Goal: Information Seeking & Learning: Find specific fact

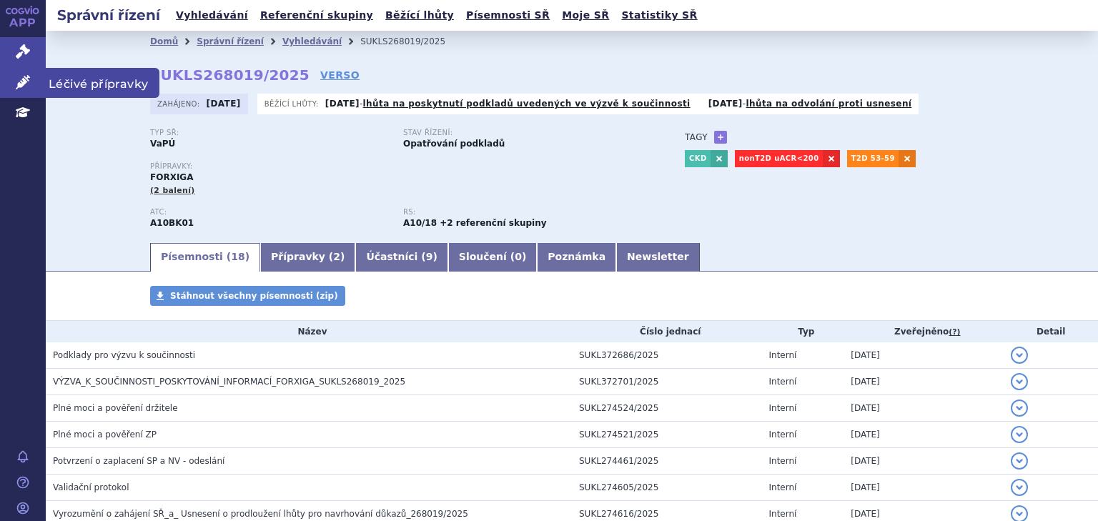
drag, startPoint x: 38, startPoint y: 77, endPoint x: 48, endPoint y: 78, distance: 10.0
click at [38, 77] on link "Léčivé přípravky" at bounding box center [23, 83] width 46 height 30
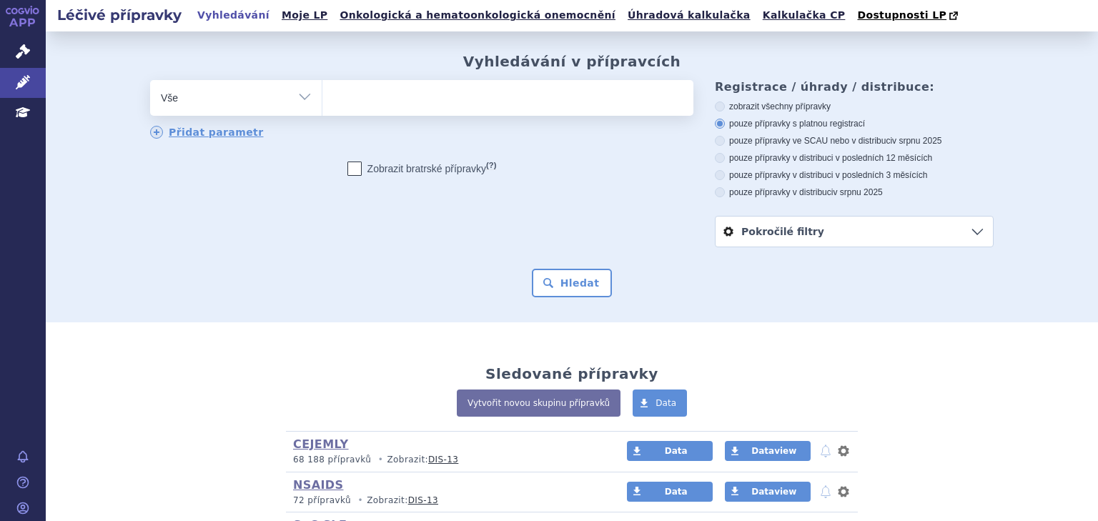
click at [510, 98] on ul at bounding box center [507, 95] width 371 height 30
click at [322, 98] on select at bounding box center [322, 97] width 1 height 36
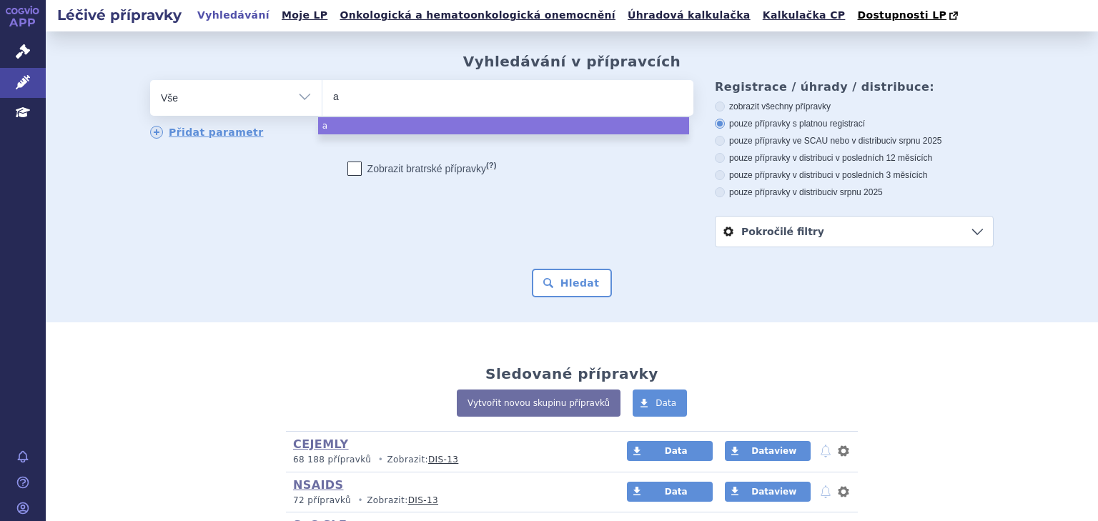
type input "az"
type input "azi"
type input "azith"
type input "azithr"
type input "azithrom"
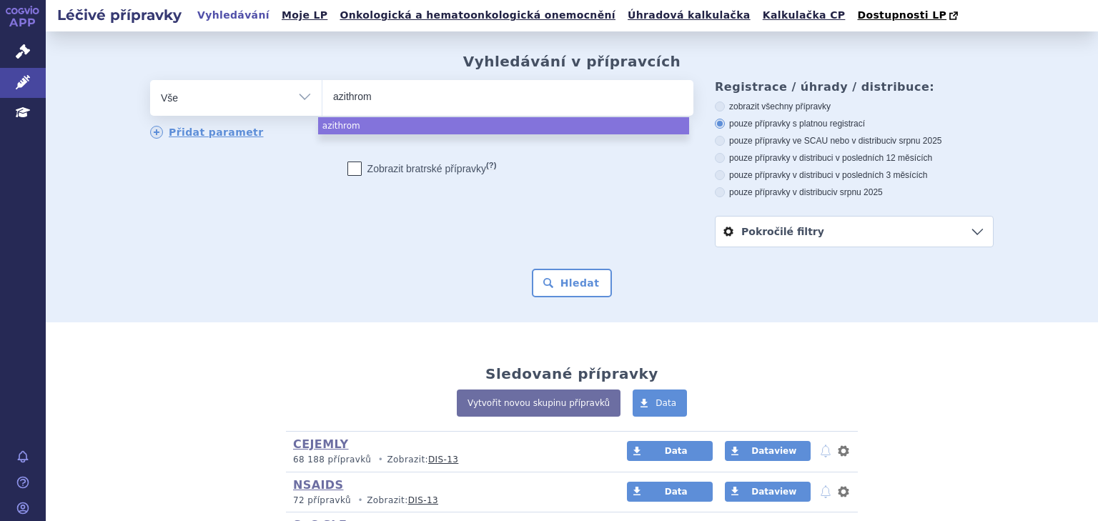
type input "azithromy"
type input "azithromyci"
type input "azithromycin"
select select "azithromycin"
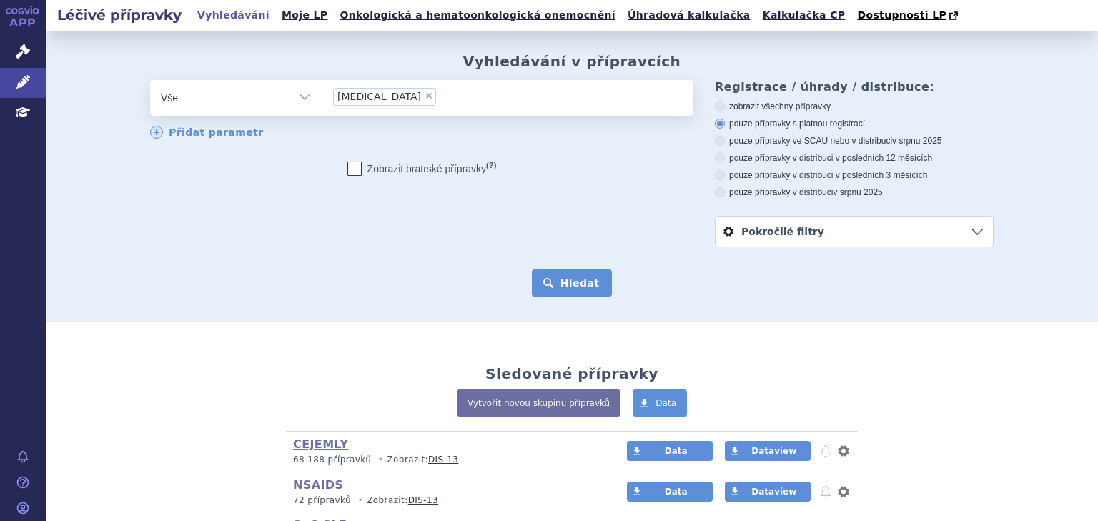
click at [532, 272] on button "Hledat" at bounding box center [572, 283] width 81 height 29
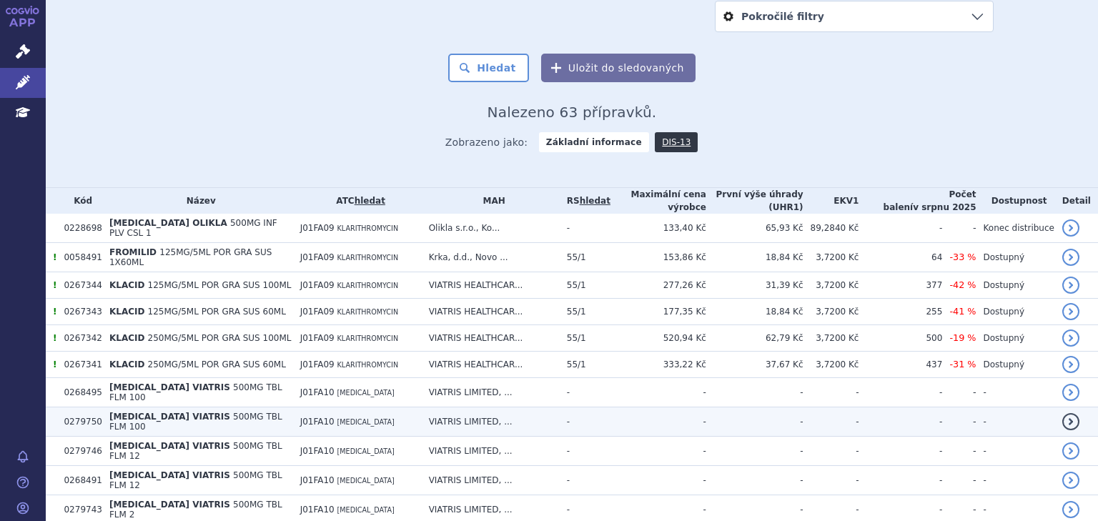
scroll to position [229, 0]
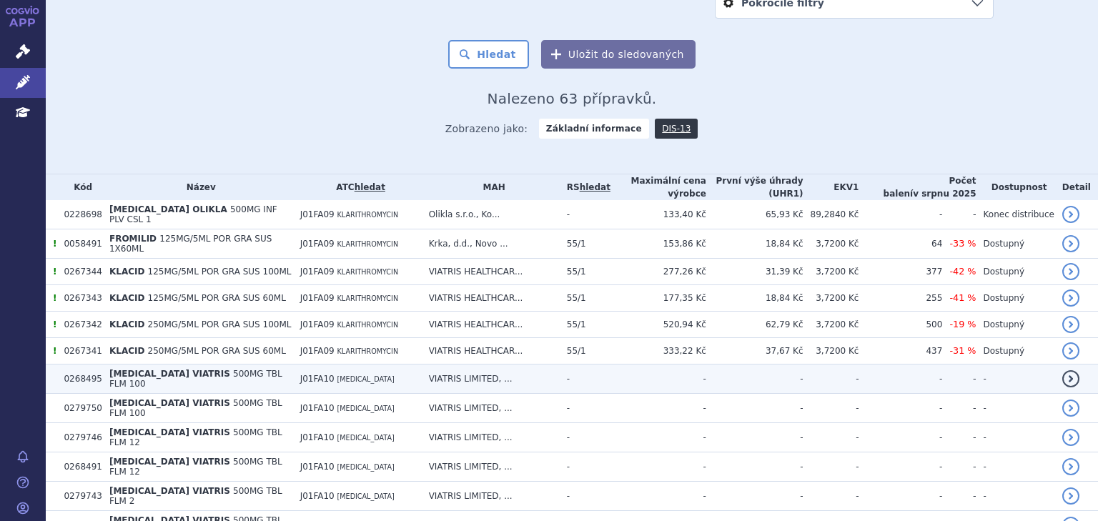
click at [335, 374] on span "J01FA10" at bounding box center [317, 379] width 34 height 10
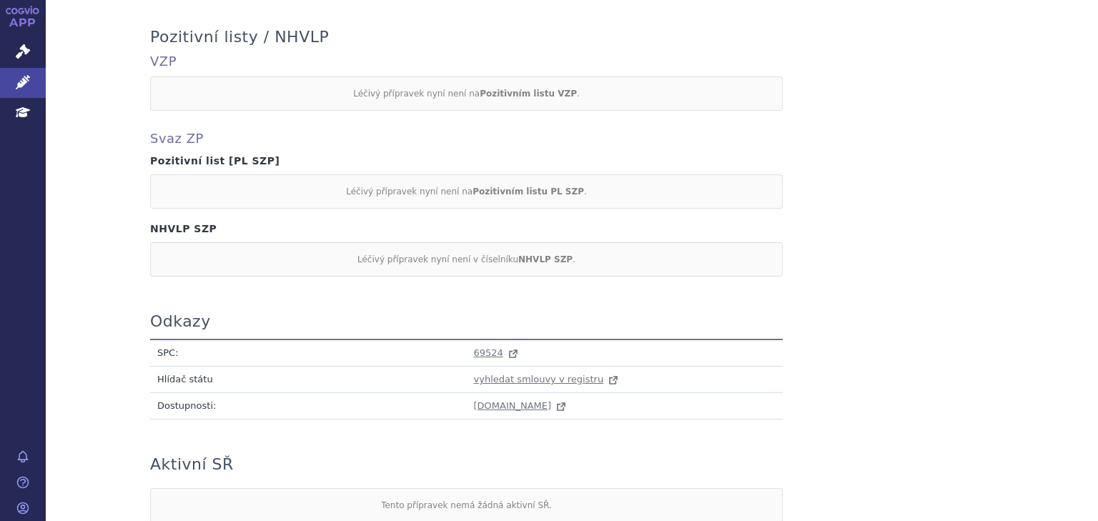
scroll to position [751, 0]
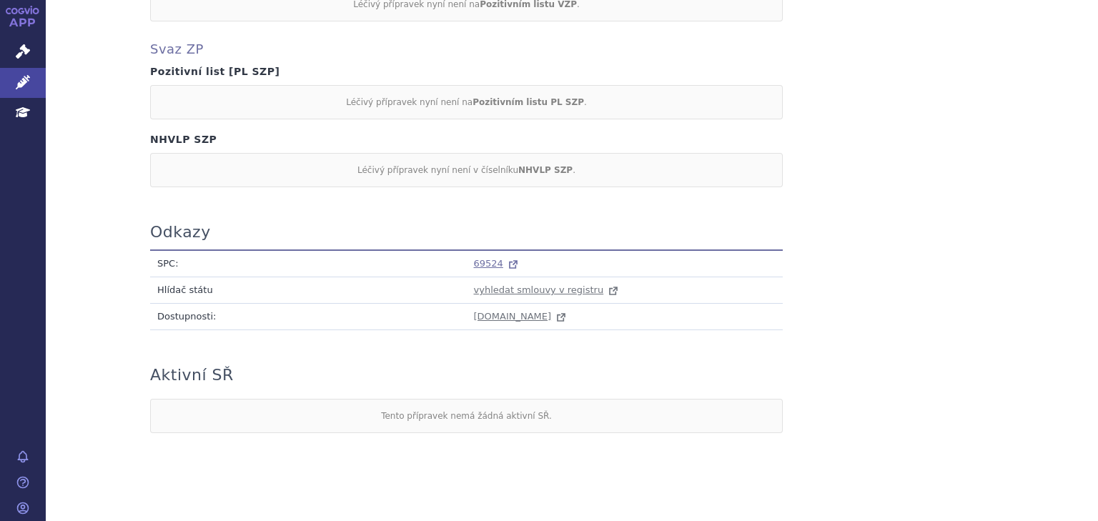
click at [474, 258] on span "69524" at bounding box center [488, 263] width 29 height 11
click at [17, 71] on link "Léčivé přípravky" at bounding box center [23, 83] width 46 height 30
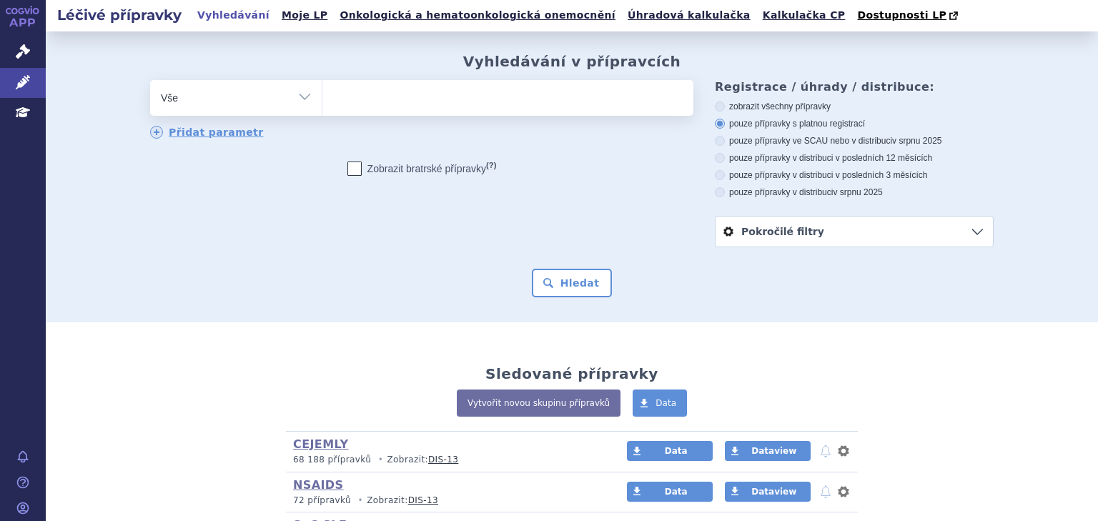
click at [406, 94] on ul at bounding box center [507, 95] width 371 height 30
click at [322, 94] on select at bounding box center [322, 97] width 1 height 36
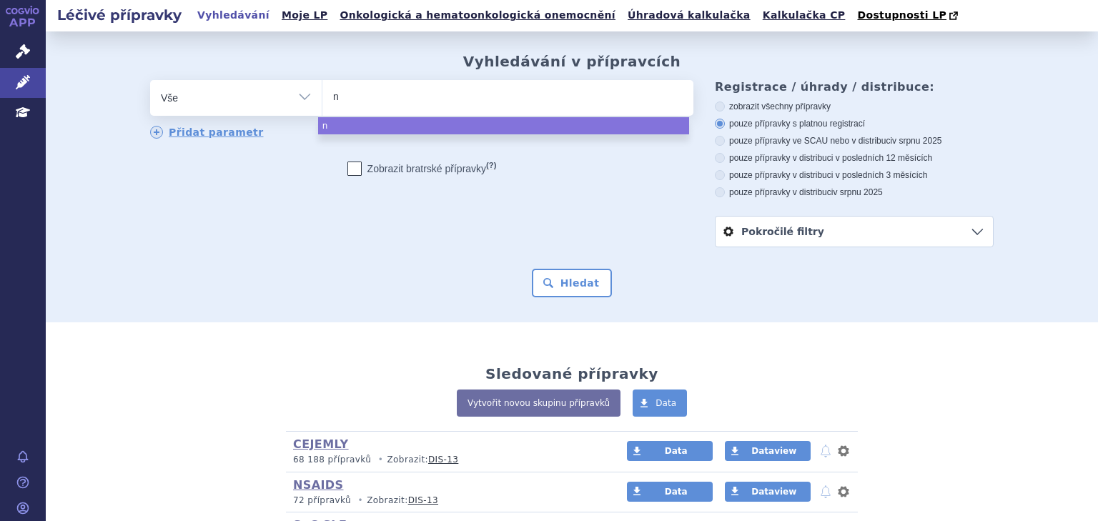
type input "ne"
type input "n"
type input "ce"
type input "c"
type input "cef"
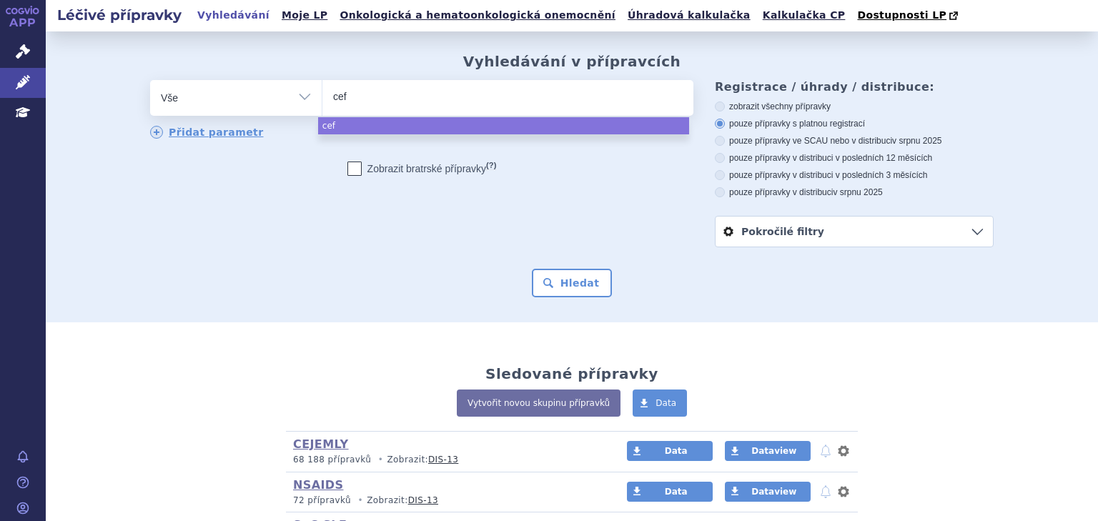
type input "ce"
type input "c"
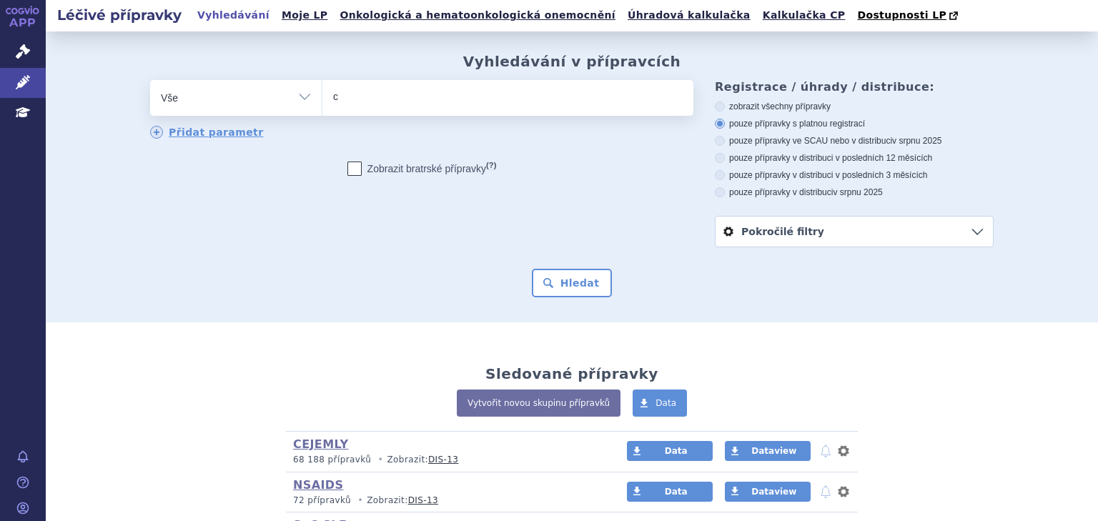
type input "ce"
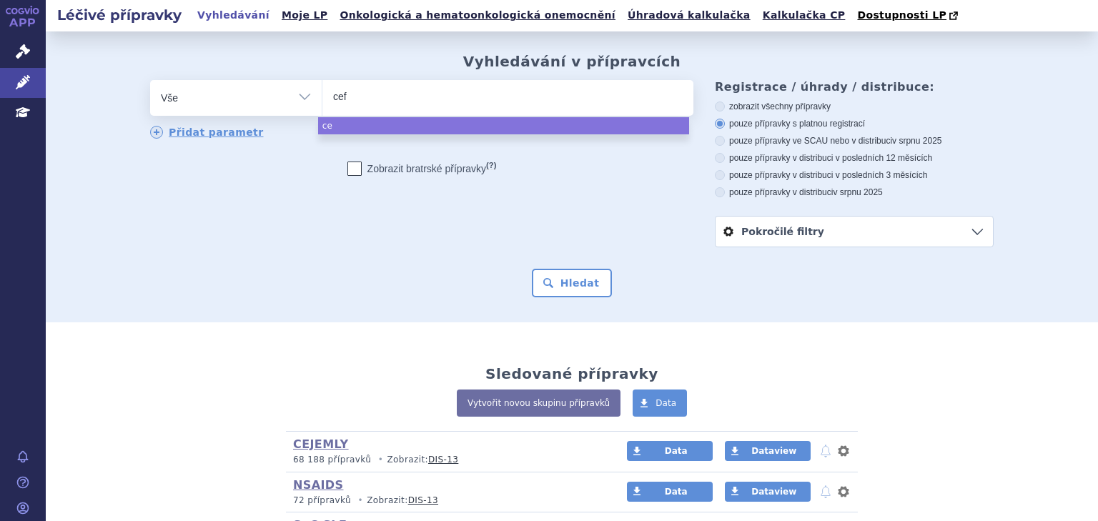
type input "cefu"
type input "cefuro"
type input "cefuroxi"
type input "cefuroxim"
select select "cefuroxim"
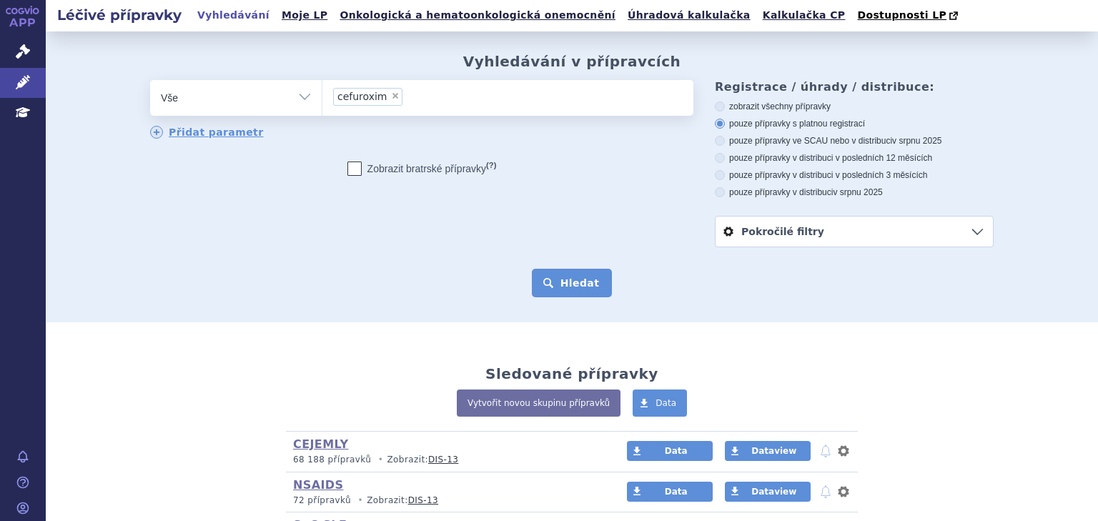
click at [549, 286] on button "Hledat" at bounding box center [572, 283] width 81 height 29
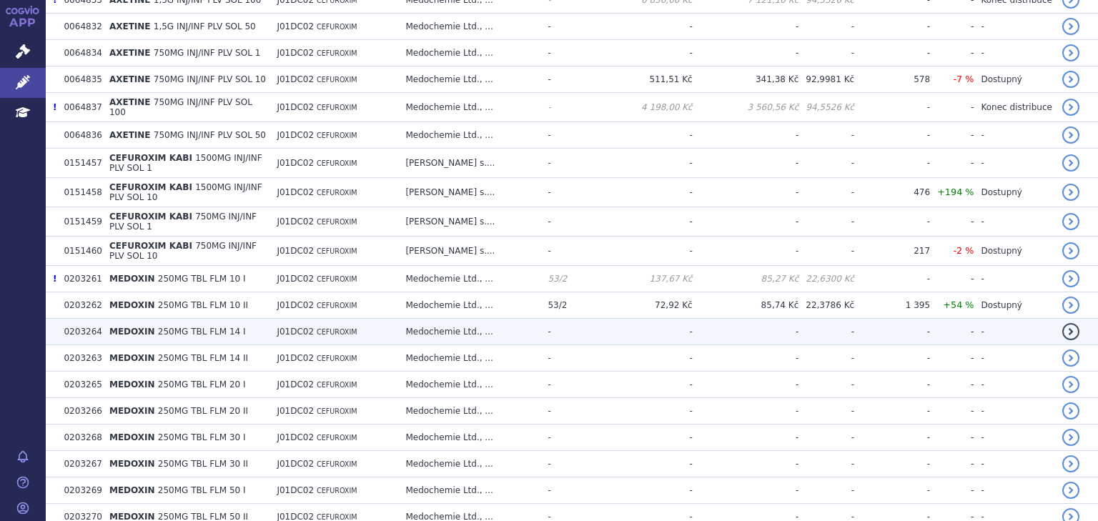
scroll to position [495, 0]
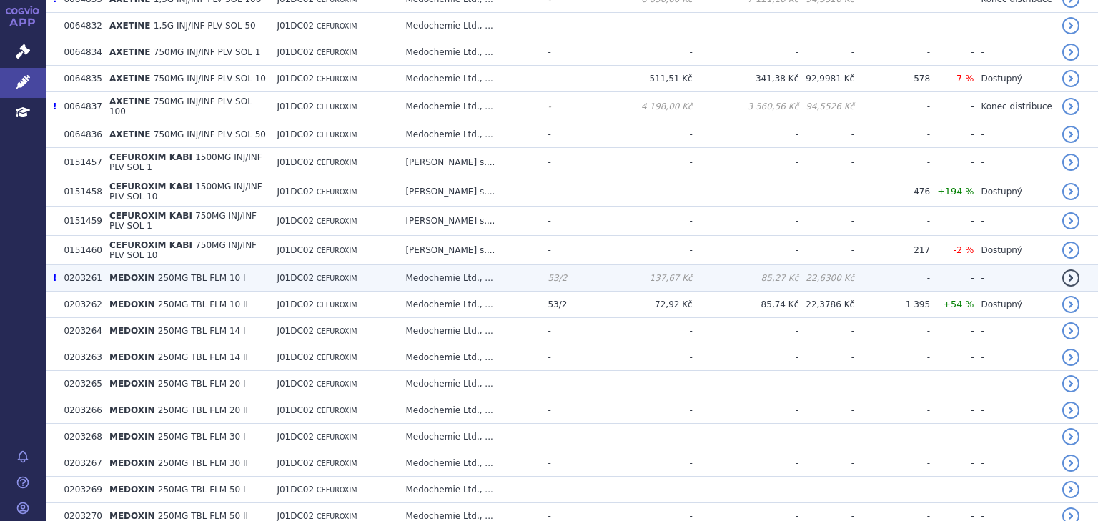
click at [398, 265] on td "J01DC02 CEFUROXIM" at bounding box center [334, 278] width 129 height 26
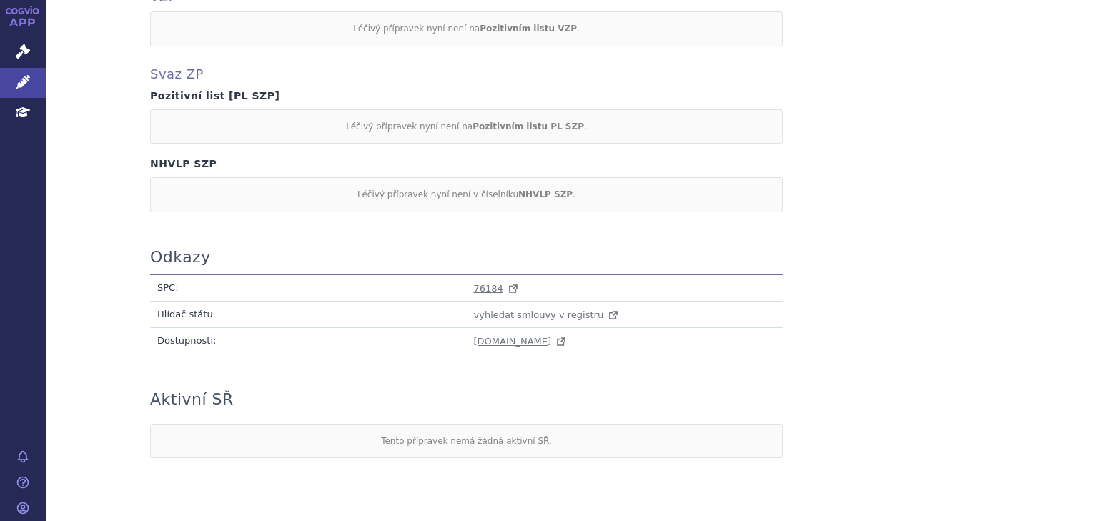
scroll to position [1331, 0]
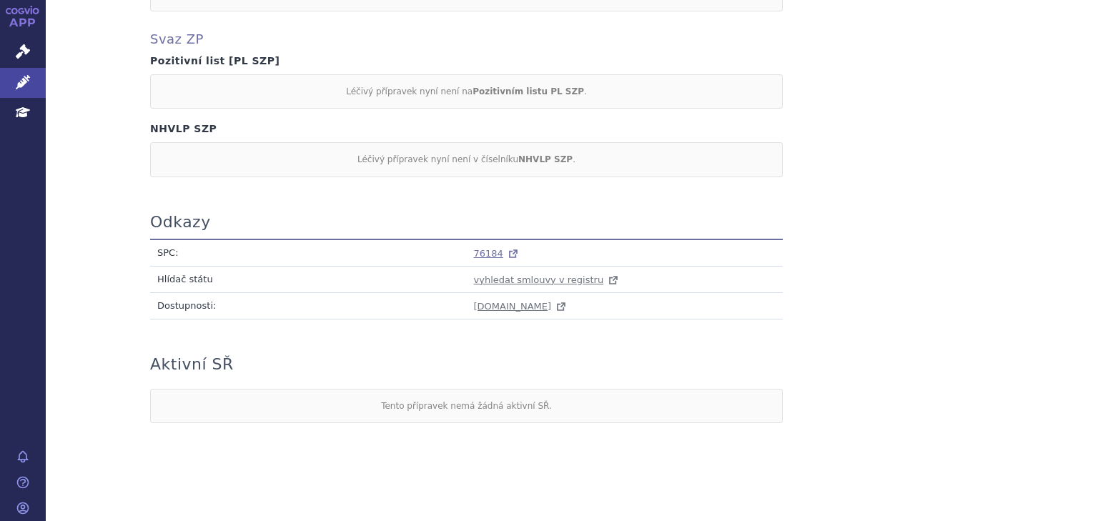
click at [478, 248] on span "76184" at bounding box center [488, 253] width 29 height 11
